Goal: Task Accomplishment & Management: Use online tool/utility

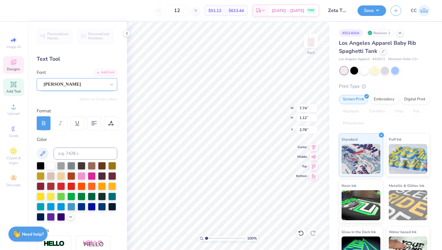
click at [77, 84] on div "[PERSON_NAME]" at bounding box center [74, 84] width 63 height 9
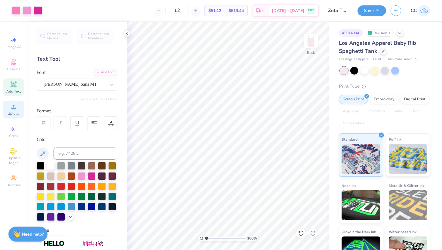
click at [17, 106] on div "Upload" at bounding box center [13, 110] width 21 height 18
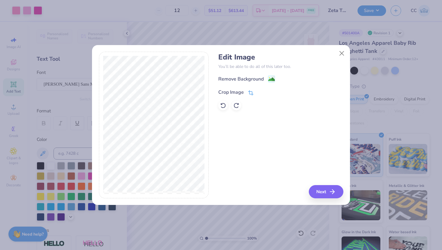
click at [251, 93] on icon at bounding box center [250, 92] width 5 height 5
click at [261, 92] on icon at bounding box center [261, 92] width 4 height 4
click at [272, 80] on image at bounding box center [271, 80] width 7 height 7
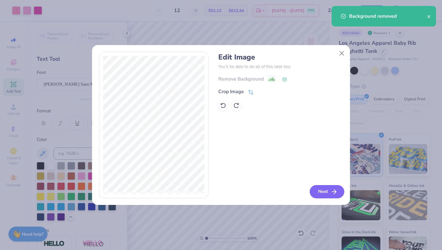
click at [322, 192] on button "Next" at bounding box center [327, 191] width 35 height 13
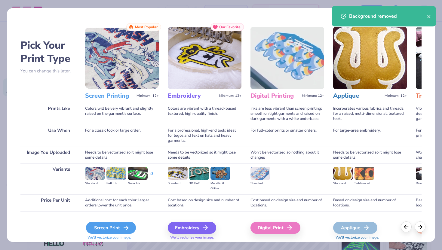
click at [100, 227] on div "Screen Print" at bounding box center [111, 228] width 50 height 12
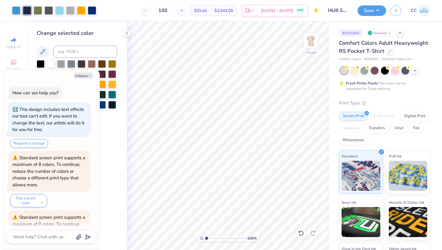
scroll to position [169, 0]
